Goal: Contribute content: Add original content to the website for others to see

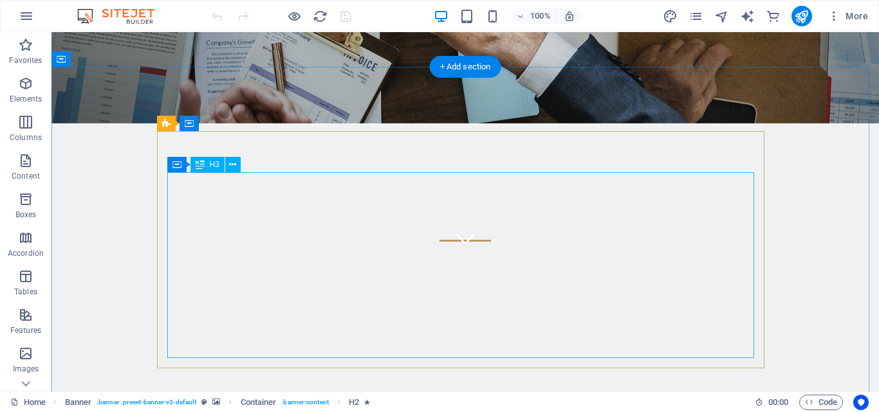
scroll to position [193, 0]
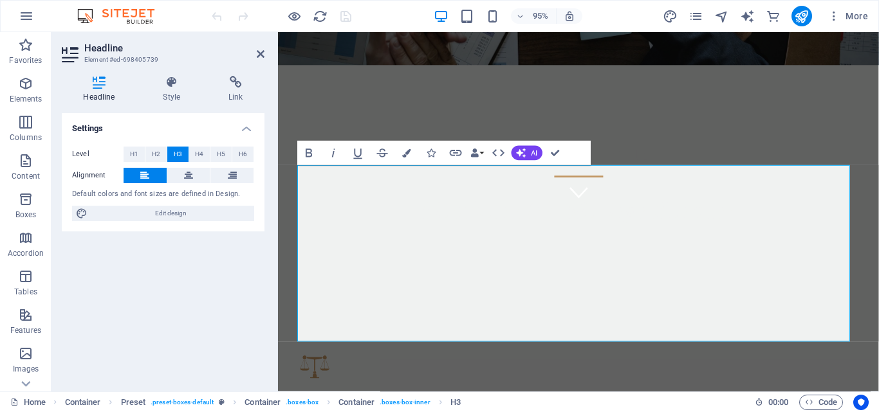
click at [349, 14] on div at bounding box center [281, 16] width 144 height 21
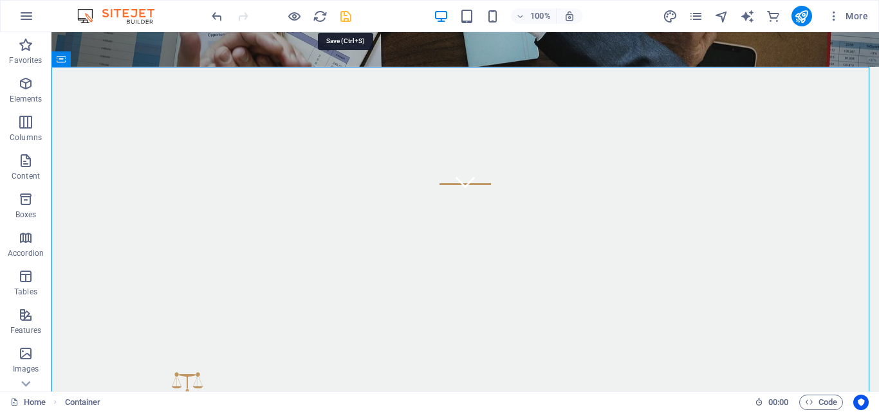
click at [352, 17] on icon "save" at bounding box center [345, 16] width 15 height 15
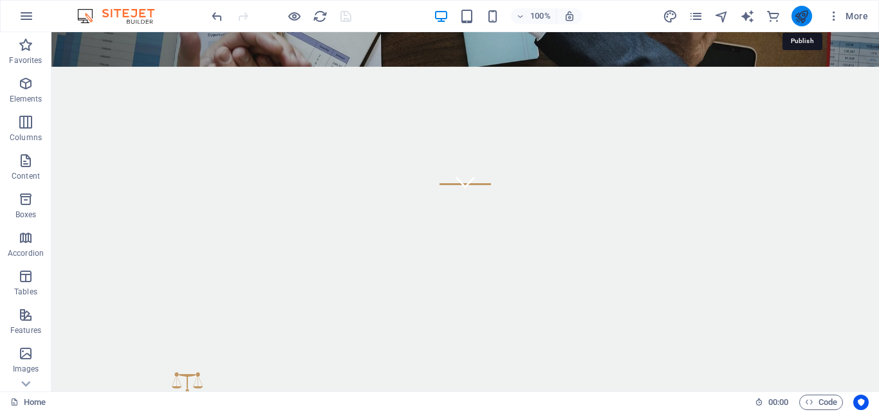
click at [809, 16] on icon "publish" at bounding box center [801, 16] width 15 height 15
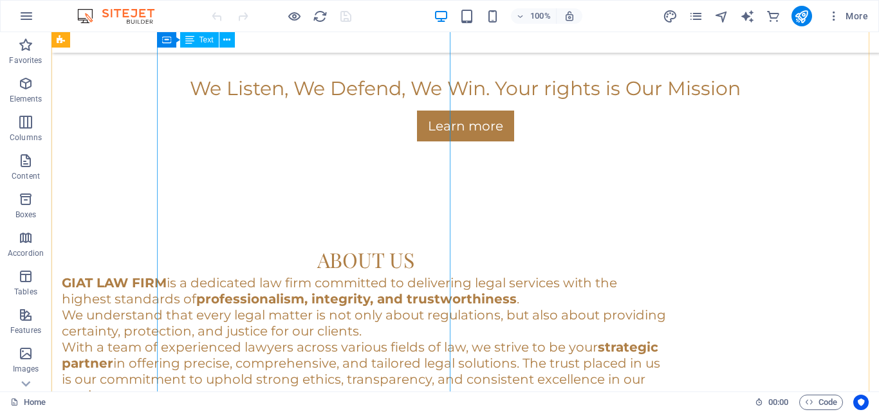
scroll to position [515, 0]
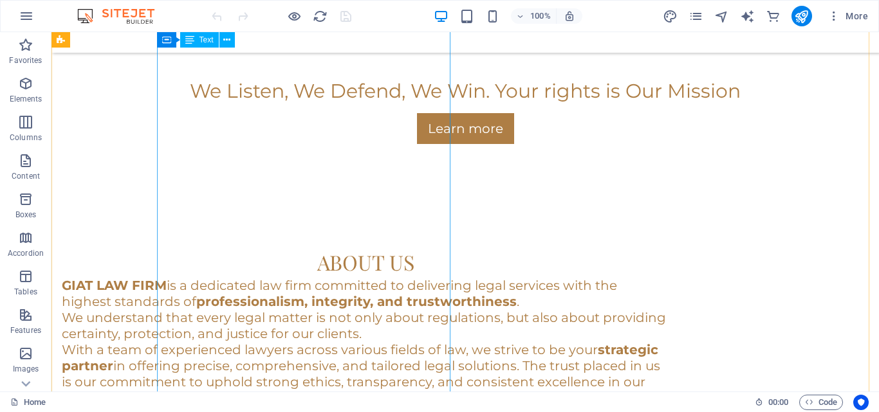
click at [197, 278] on div "GIAT LAW FIRM is a dedicated law firm committed to delivering legal services wi…" at bounding box center [365, 390] width 607 height 225
click at [189, 278] on div "GIAT LAW FIRM is a dedicated law firm committed to delivering legal services wi…" at bounding box center [365, 390] width 607 height 225
click at [189, 140] on div "Drag here to replace the existing content. Press “Ctrl” if you want to create a…" at bounding box center [465, 212] width 828 height 360
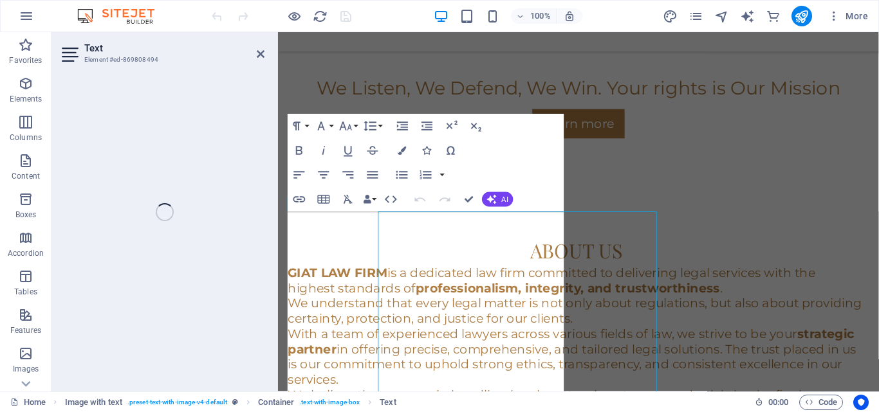
scroll to position [297, 0]
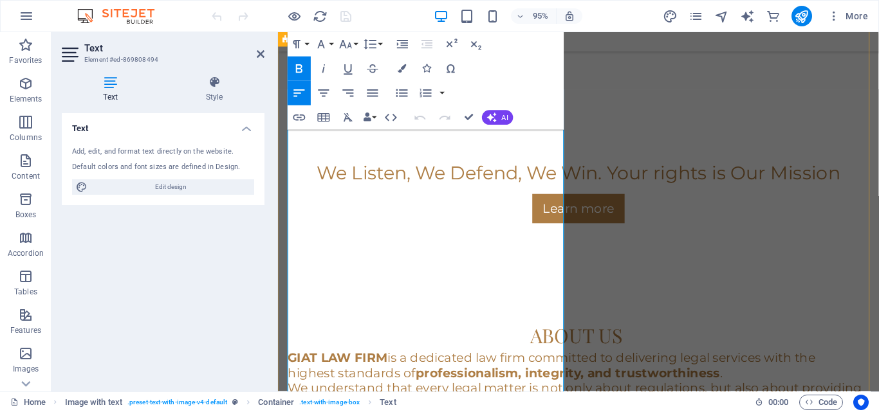
scroll to position [361, 0]
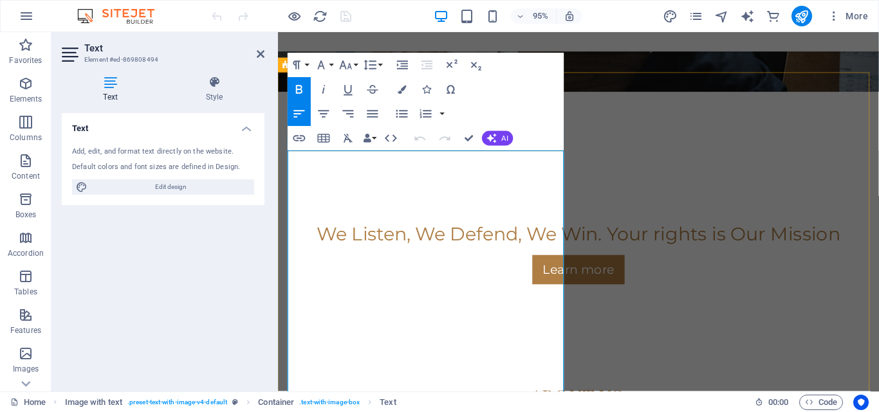
click at [660, 95] on div "GIAT LAW FIRM We Listen, We Defend, We Win. Your rights is Our Mission Learn mo…" at bounding box center [594, 222] width 633 height 254
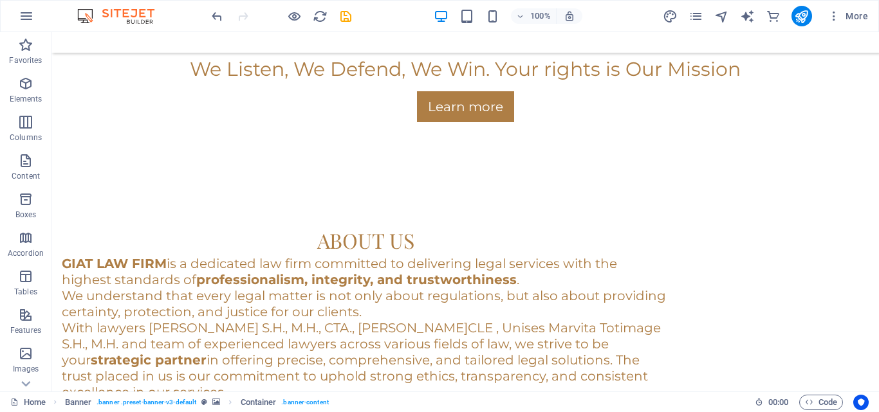
scroll to position [547, 0]
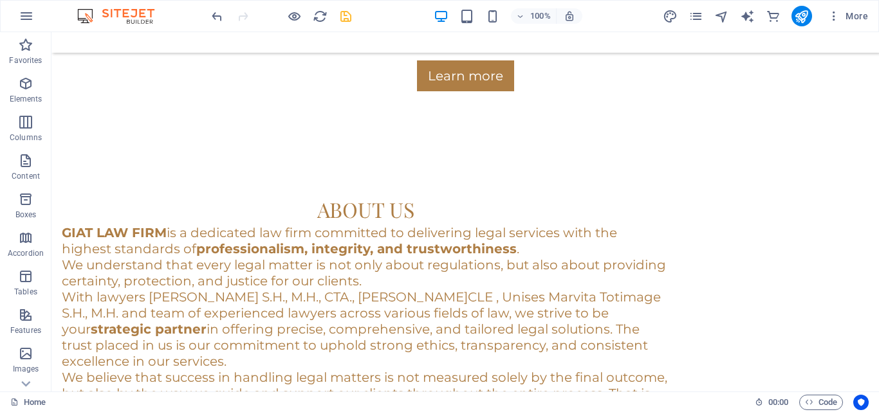
click at [348, 17] on icon "save" at bounding box center [345, 16] width 15 height 15
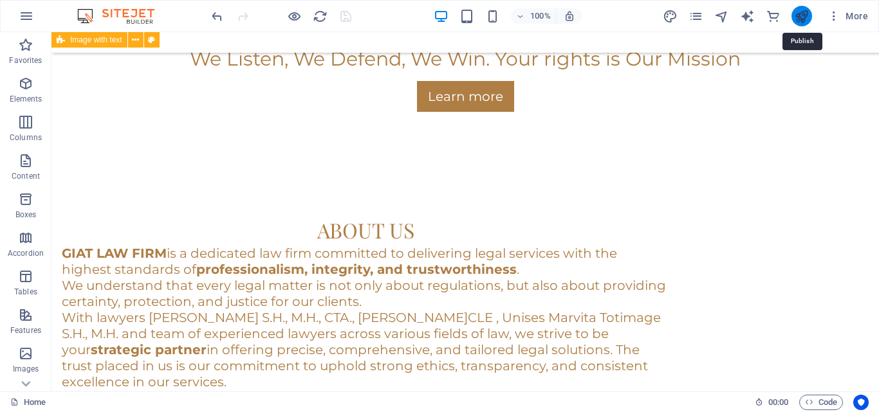
click at [804, 19] on icon "publish" at bounding box center [801, 16] width 15 height 15
